Goal: Obtain resource: Obtain resource

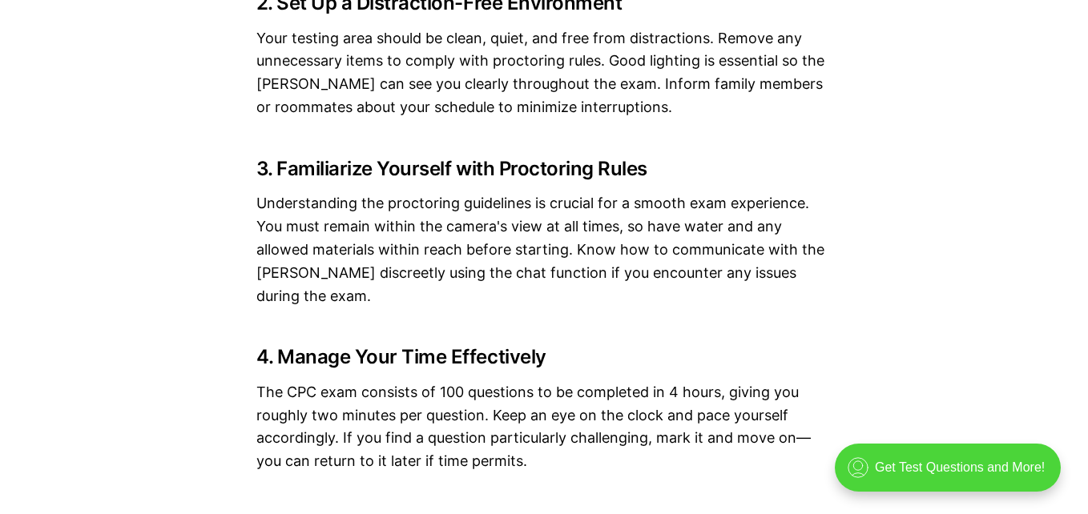
scroll to position [2135, 0]
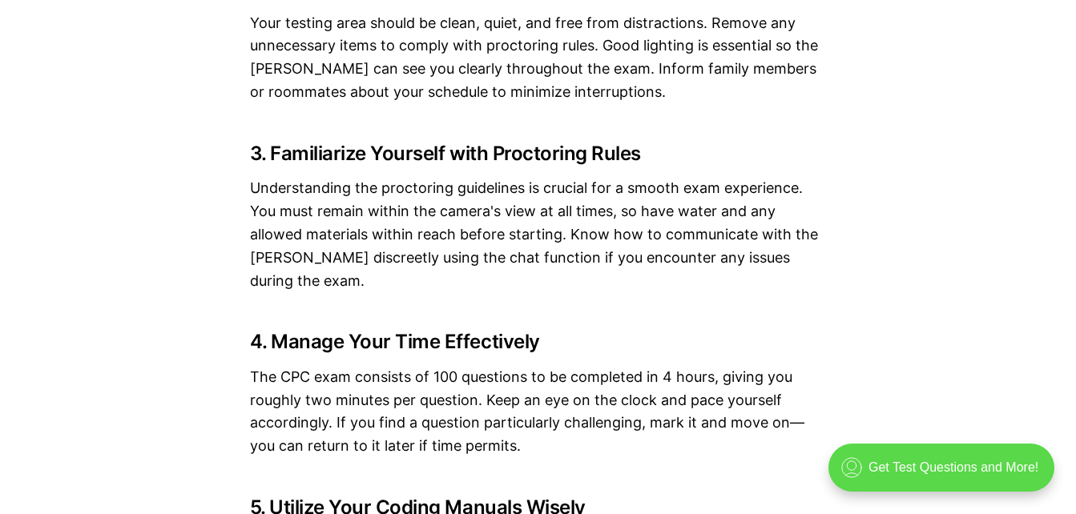
click at [937, 479] on div ".cls-1{fill:none;stroke:currentColor;stroke-linecap:round;stroke-linejoin:round…" at bounding box center [941, 468] width 226 height 48
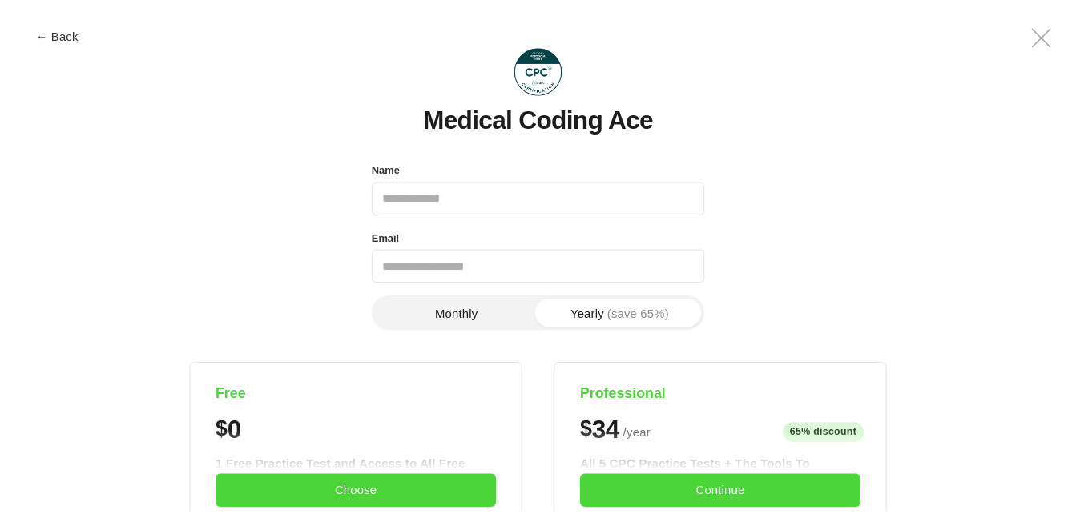
scroll to position [0, 0]
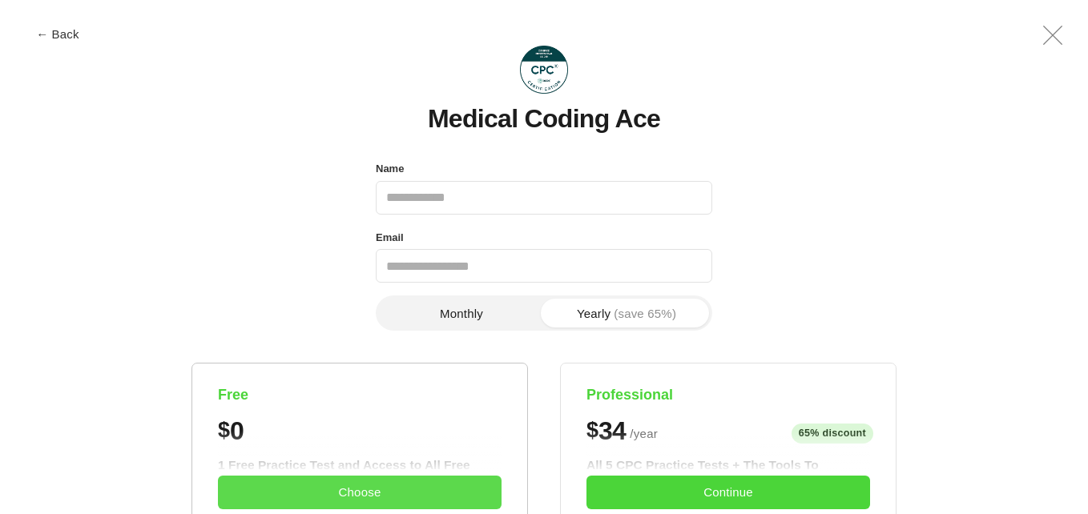
click at [343, 487] on button "Choose" at bounding box center [360, 493] width 284 height 34
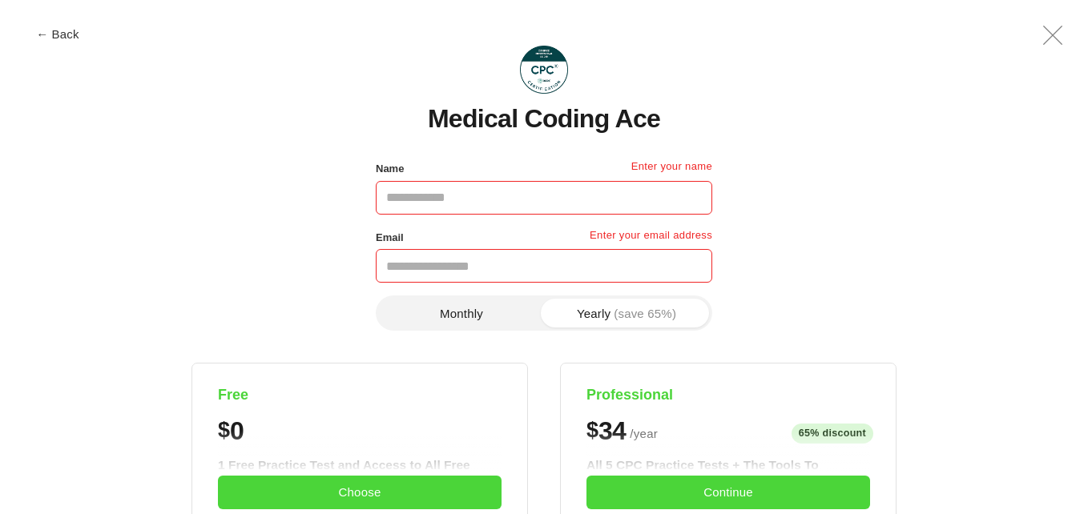
click at [540, 198] on input "Name" at bounding box center [544, 198] width 336 height 34
type input "**********"
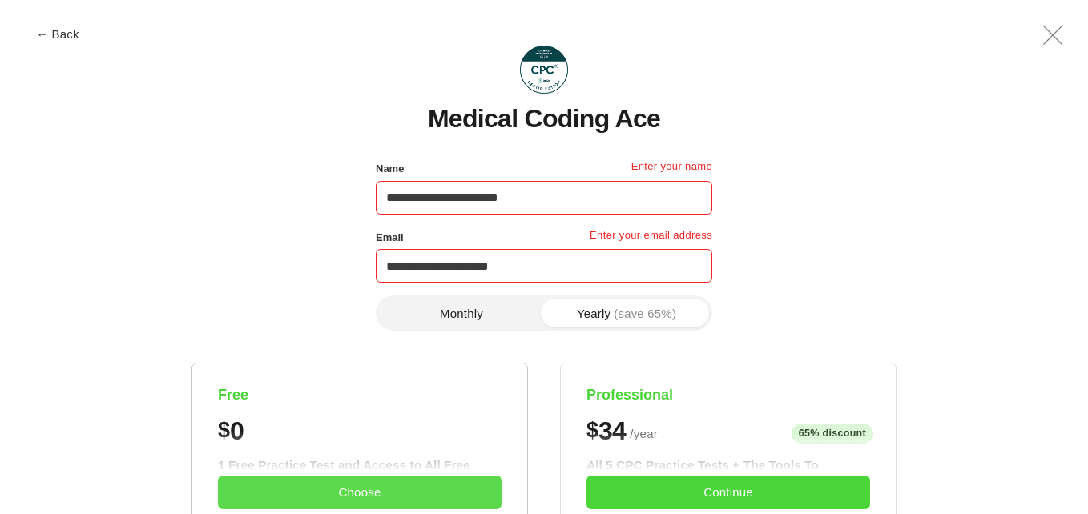
click at [356, 499] on button "Choose" at bounding box center [360, 493] width 284 height 34
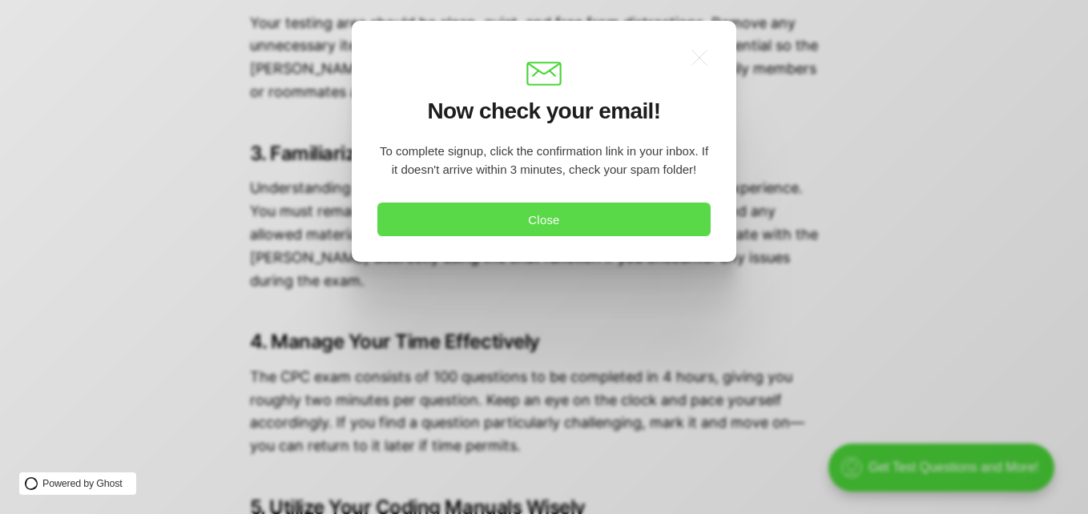
click at [544, 223] on button "Close" at bounding box center [543, 220] width 333 height 34
